Goal: Information Seeking & Learning: Learn about a topic

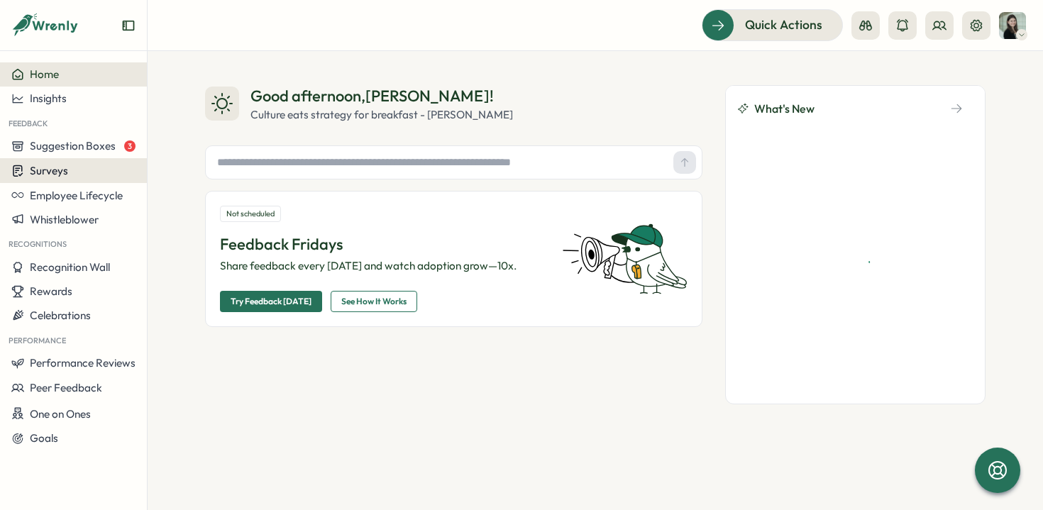
click at [57, 166] on span "Surveys" at bounding box center [49, 170] width 38 height 13
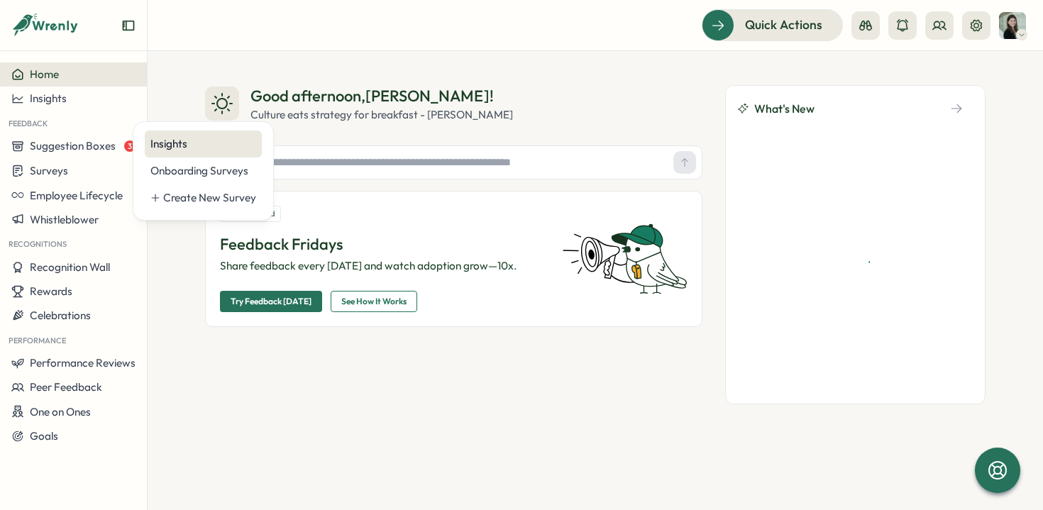
click at [220, 138] on div "Insights" at bounding box center [203, 144] width 106 height 16
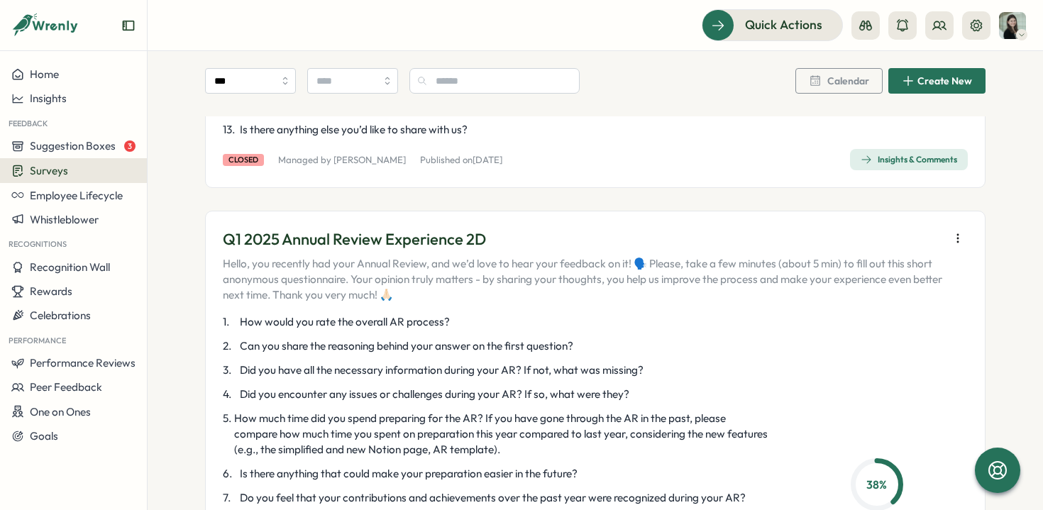
scroll to position [5255, 0]
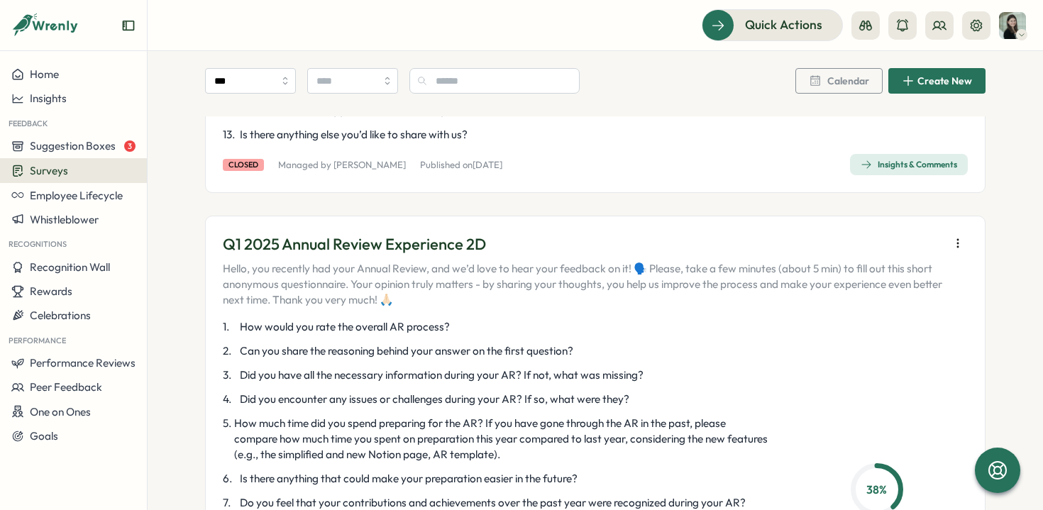
click at [955, 236] on icon "button" at bounding box center [958, 243] width 14 height 14
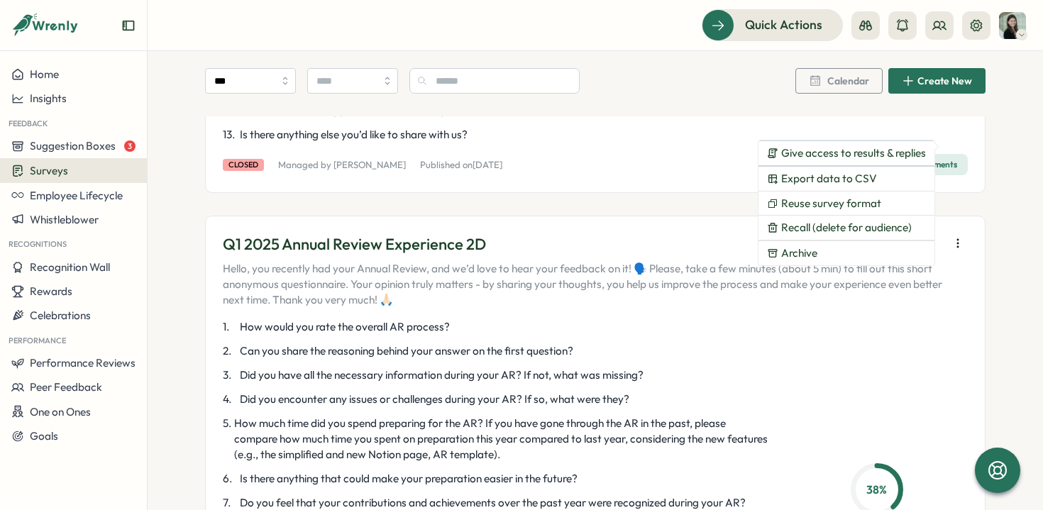
click at [969, 216] on div "Q1 2025 Annual Review Experience 2D Hello, you recently had your Annual Review,…" at bounding box center [595, 469] width 780 height 506
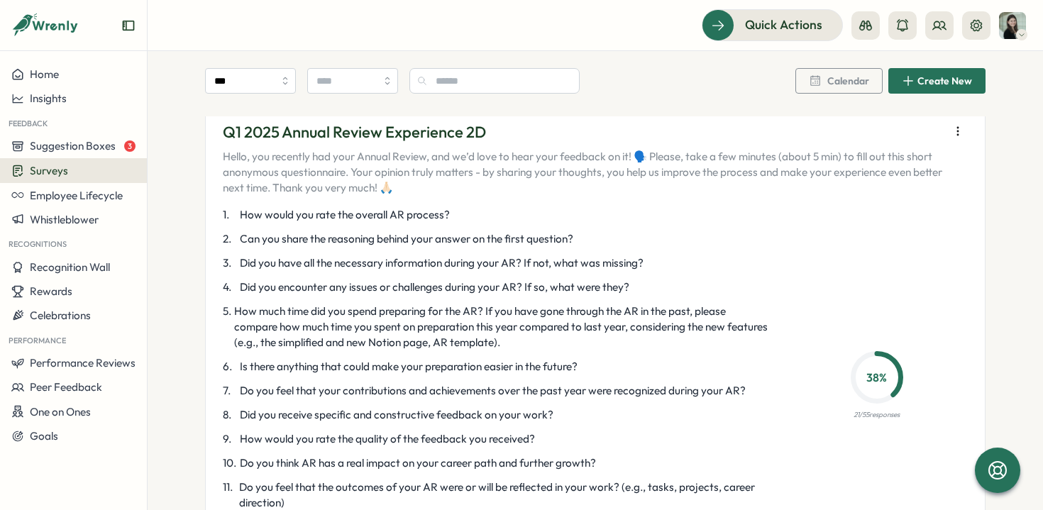
scroll to position [5358, 0]
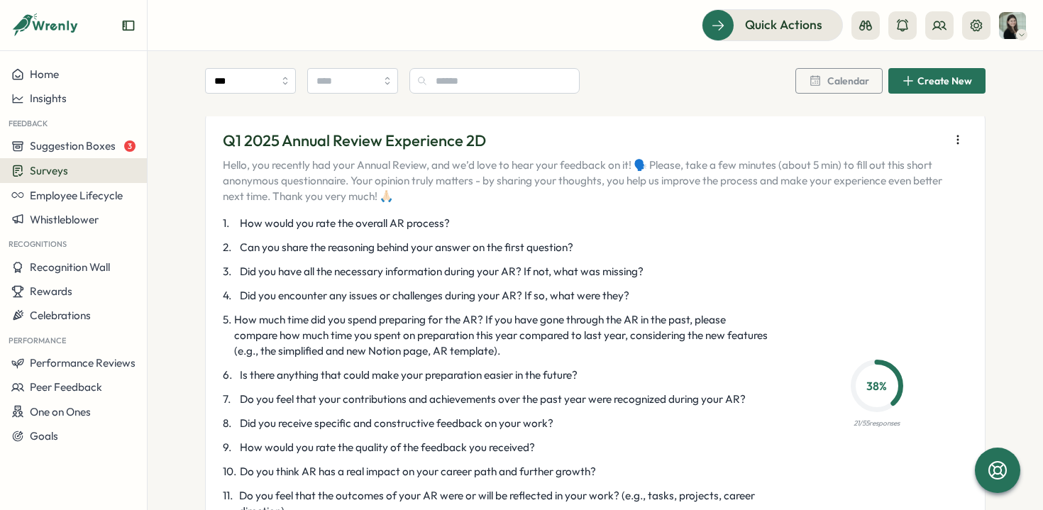
drag, startPoint x: 472, startPoint y: 462, endPoint x: 273, endPoint y: 177, distance: 347.6
click at [273, 216] on div "1 . How would you rate the overall AR process? 2 . Can you share the reasoning …" at bounding box center [496, 392] width 546 height 352
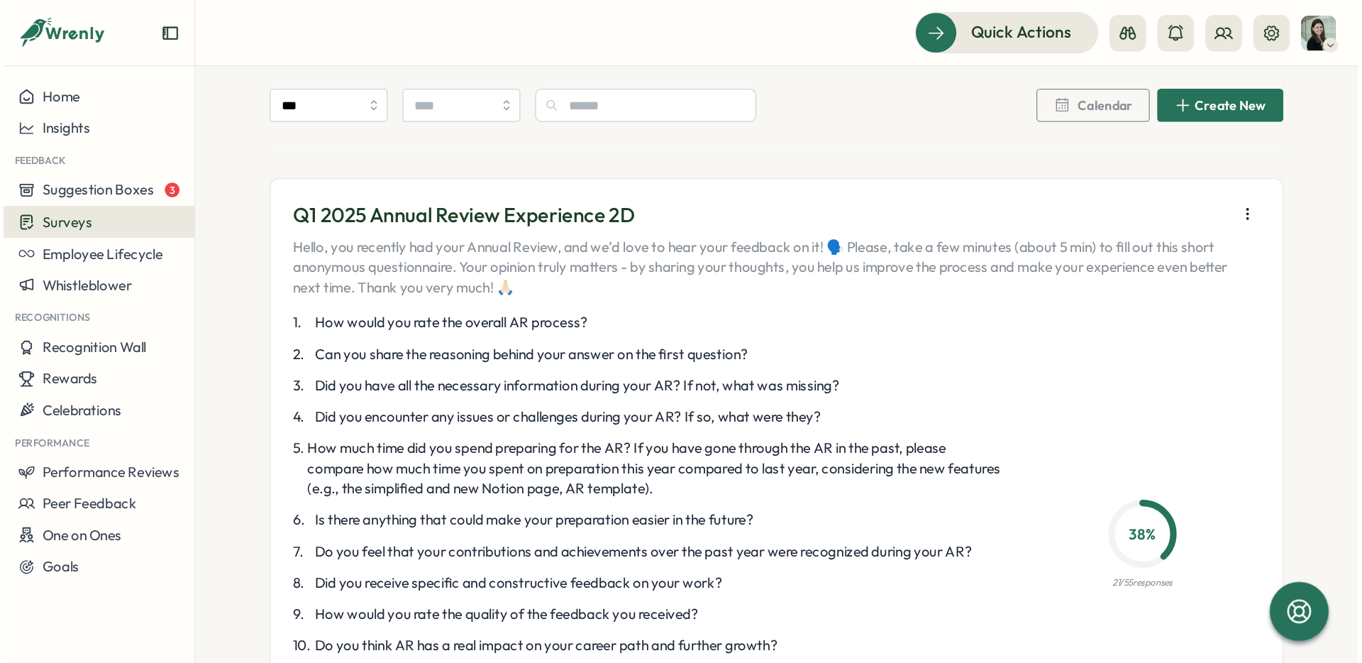
scroll to position [5334, 0]
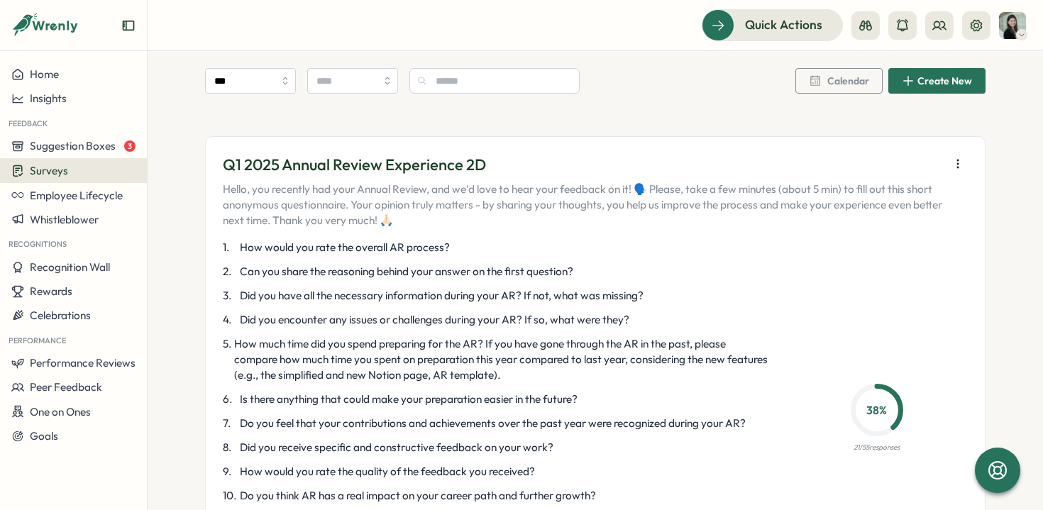
drag, startPoint x: 240, startPoint y: 158, endPoint x: 321, endPoint y: 180, distance: 83.8
click at [321, 240] on div "1 . How would you rate the overall AR process? 2 . Can you share the reasoning …" at bounding box center [496, 416] width 546 height 352
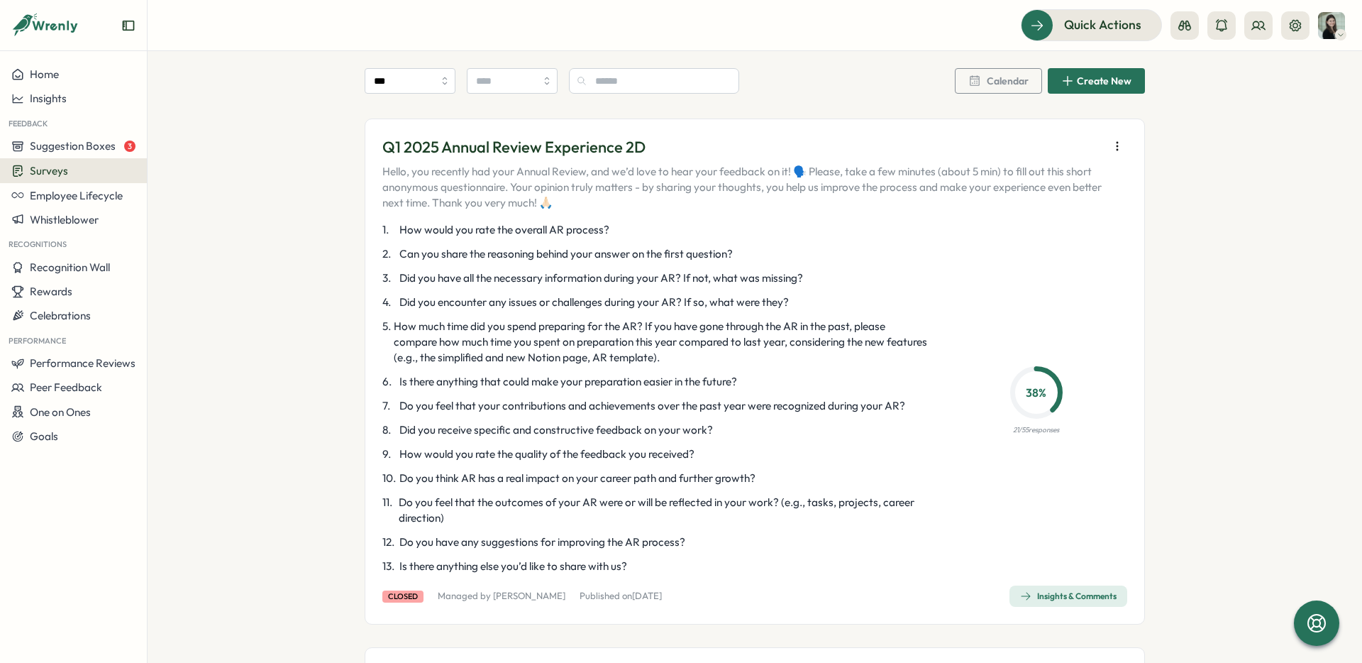
scroll to position [5353, 0]
click at [720, 293] on span "Did you encounter any issues or challenges during your AR? If so, what were the…" at bounding box center [594, 301] width 390 height 16
